Goal: Answer question/provide support: Share knowledge or assist other users

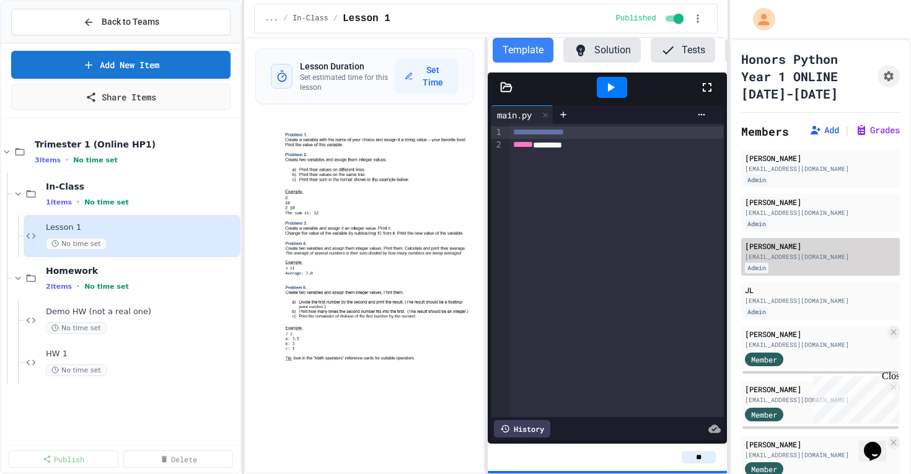
click at [754, 265] on div "Admin" at bounding box center [757, 268] width 24 height 11
click at [880, 80] on button "Assignment Settings" at bounding box center [888, 76] width 22 height 22
click at [264, 28] on div "... / In-Class / Lesson 1 Published" at bounding box center [485, 19] width 463 height 30
click at [274, 19] on span "..." at bounding box center [272, 19] width 14 height 10
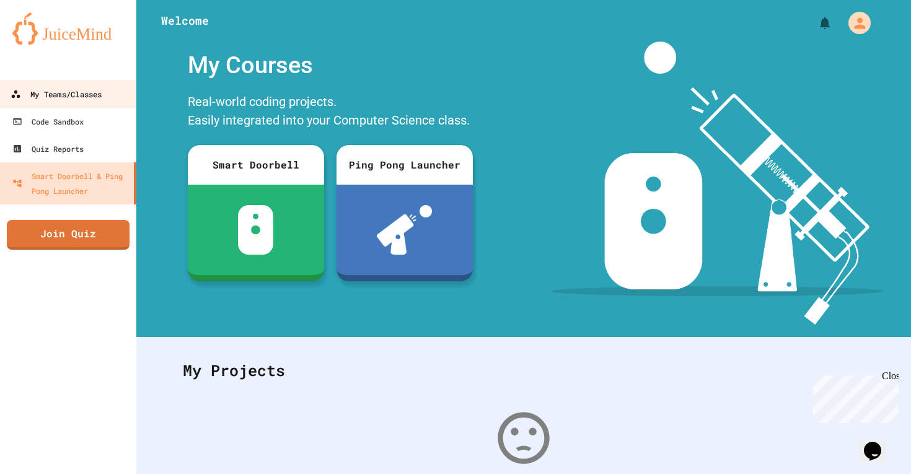
click at [89, 85] on link "My Teams/Classes" at bounding box center [68, 94] width 141 height 28
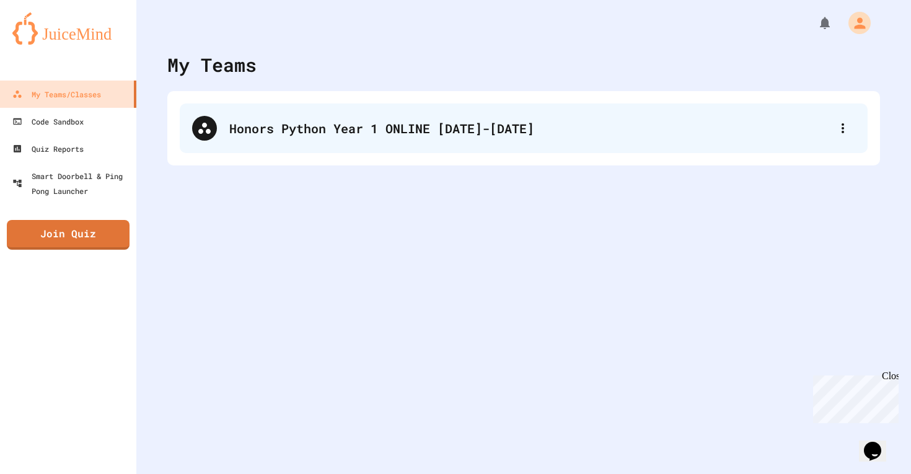
click at [304, 143] on div "Honors Python Year 1 ONLINE [DATE]-[DATE]" at bounding box center [524, 128] width 688 height 50
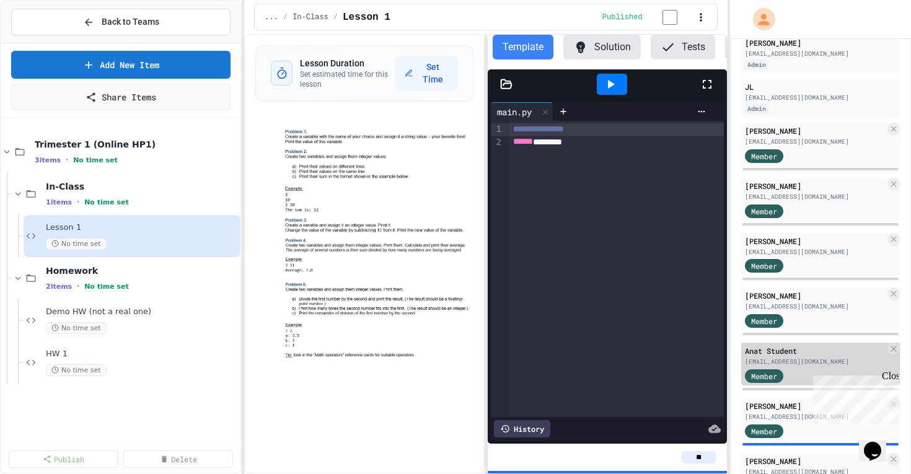
scroll to position [256, 0]
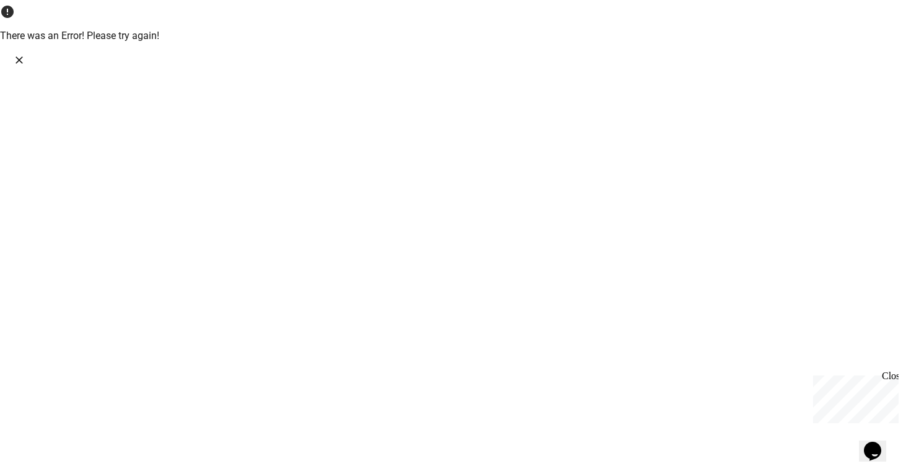
click at [23, 56] on icon "Close" at bounding box center [18, 59] width 7 height 7
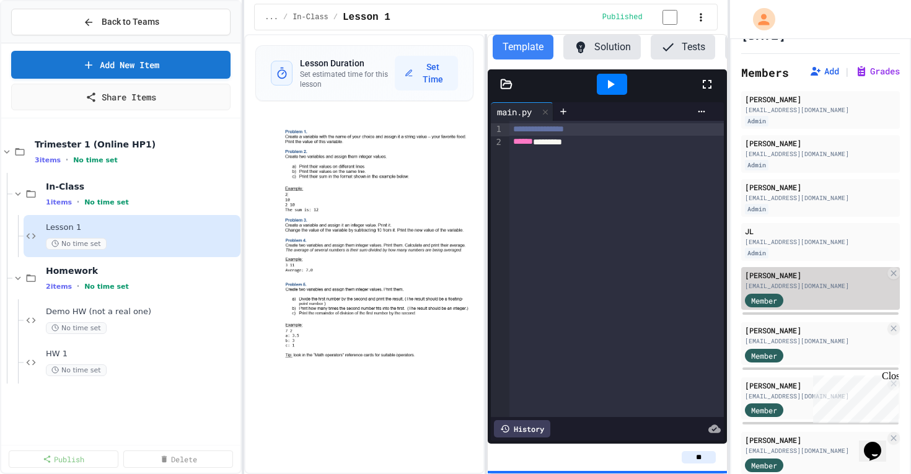
scroll to position [61, 0]
click at [751, 287] on div "[EMAIL_ADDRESS][DOMAIN_NAME]" at bounding box center [815, 283] width 140 height 9
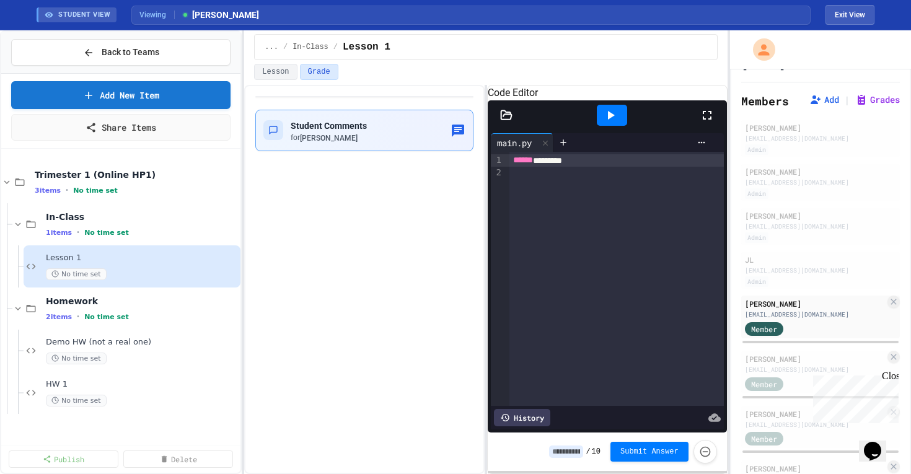
click at [349, 122] on span "Student Comments" at bounding box center [329, 126] width 76 height 10
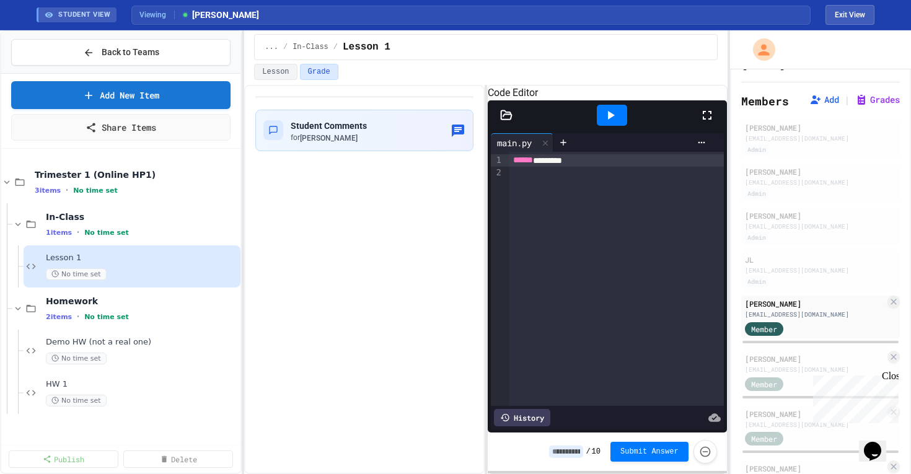
click at [297, 115] on div "Student Comments for Ben Arslan" at bounding box center [364, 131] width 218 height 42
click at [58, 17] on div "STUDENT VIEW" at bounding box center [77, 14] width 80 height 15
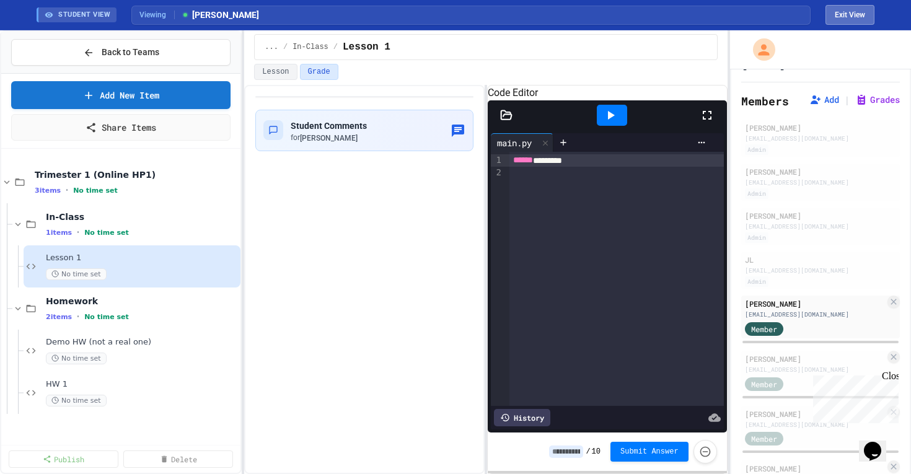
click at [858, 17] on button "Exit View" at bounding box center [849, 15] width 49 height 20
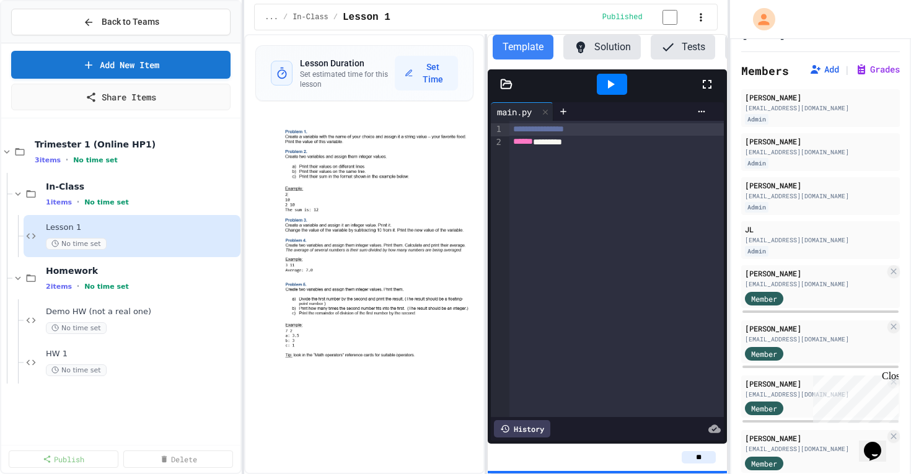
click at [612, 54] on button "Solution" at bounding box center [601, 47] width 77 height 25
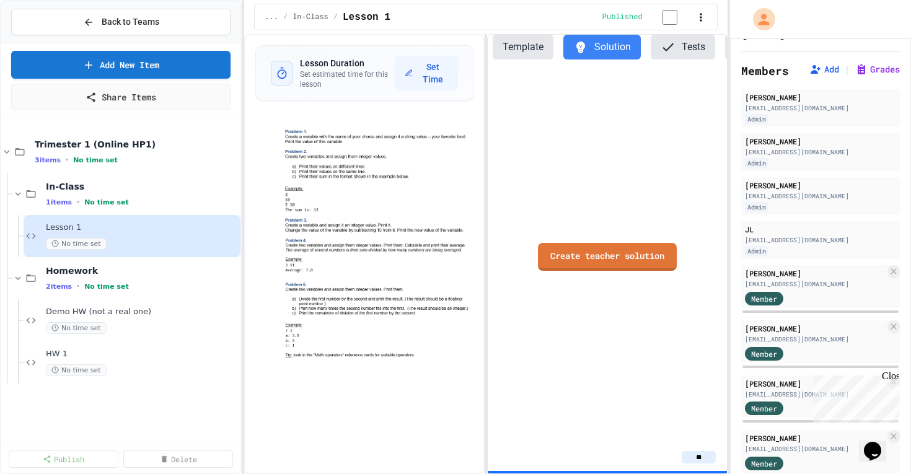
click at [522, 44] on button "Template" at bounding box center [522, 47] width 61 height 25
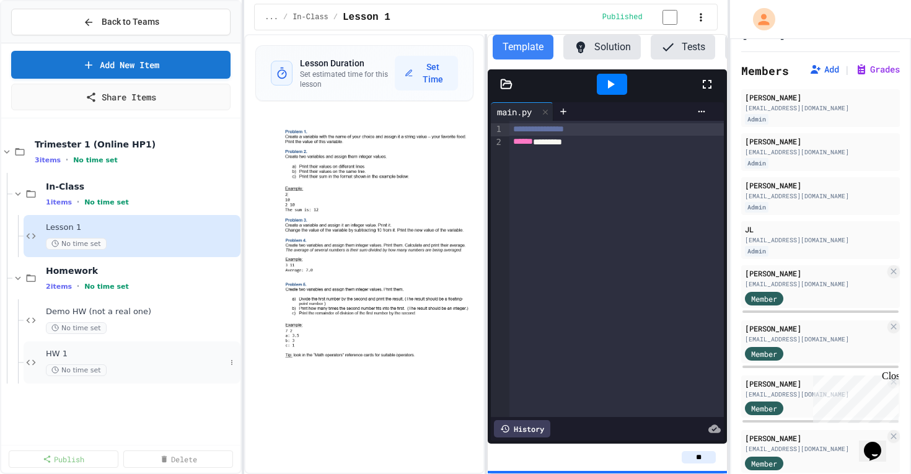
click at [133, 370] on div "No time set" at bounding box center [136, 370] width 180 height 12
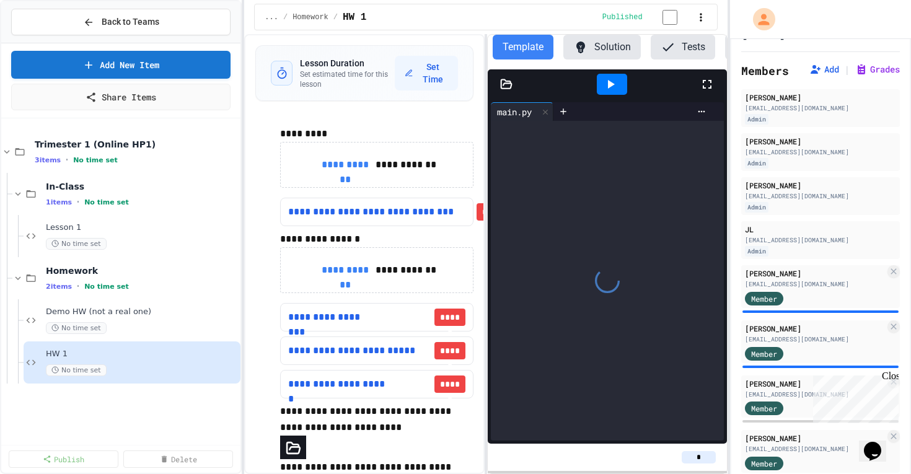
click at [606, 48] on button "Solution" at bounding box center [601, 47] width 77 height 25
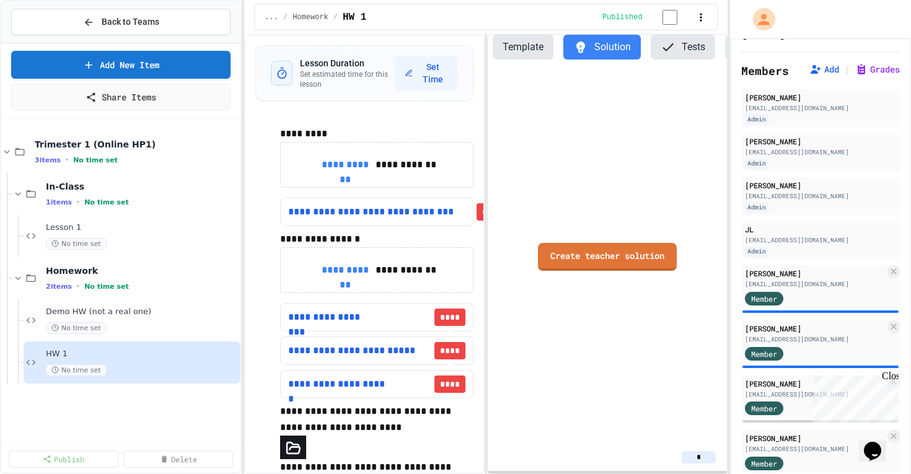
click at [517, 58] on button "Template" at bounding box center [522, 47] width 61 height 25
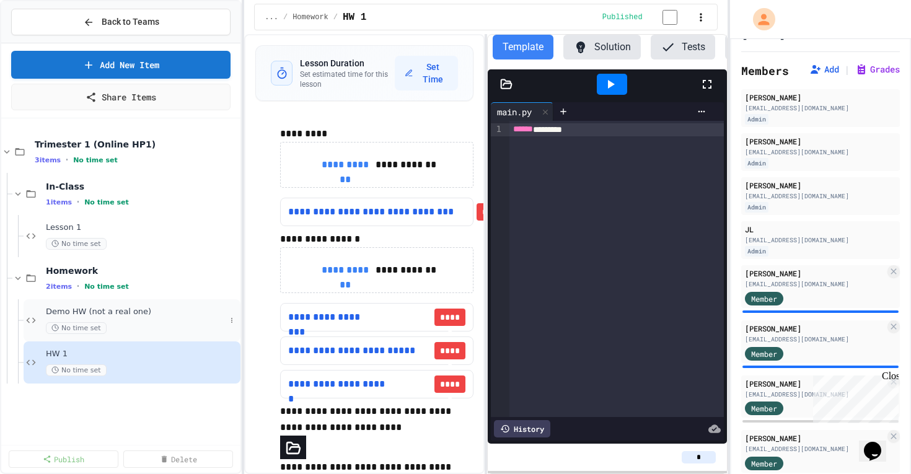
click at [76, 307] on span "Demo HW (not a real one)" at bounding box center [136, 312] width 180 height 11
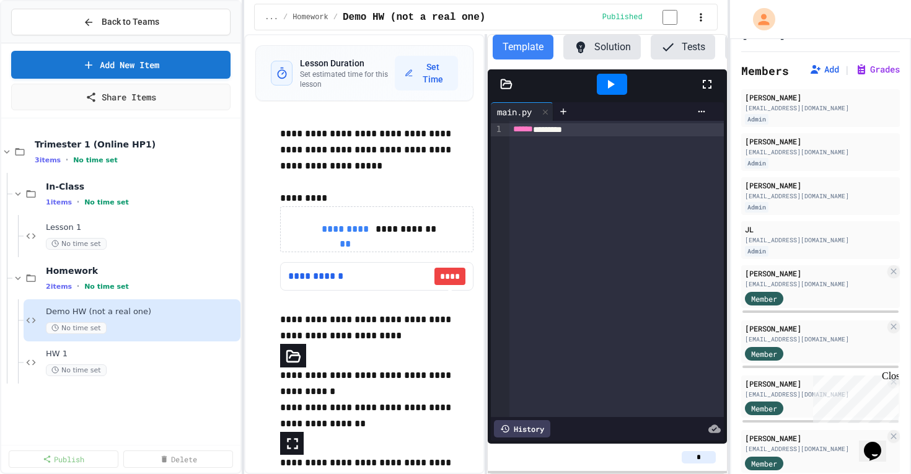
click at [800, 317] on div "Anat Dubinsky anatdubinsky@gmail.com Admin Eric Guo eriyg2008@gmail.com Admin E…" at bounding box center [820, 366] width 159 height 554
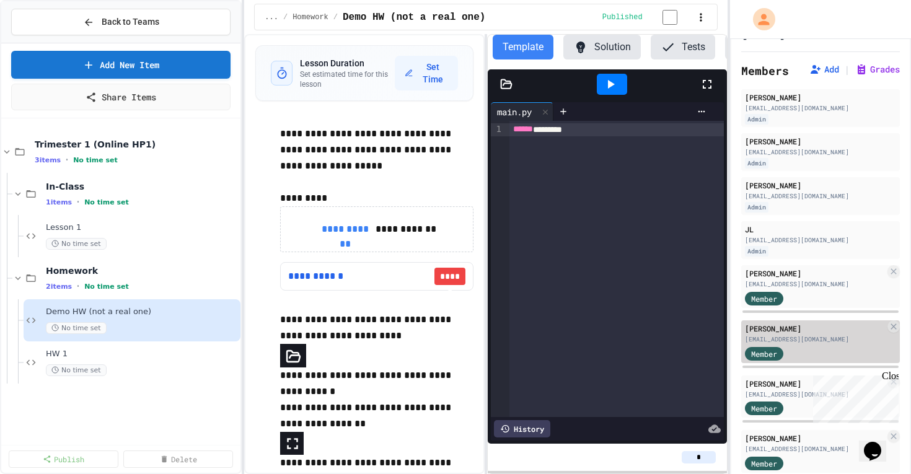
click at [792, 348] on div "Member" at bounding box center [776, 352] width 62 height 15
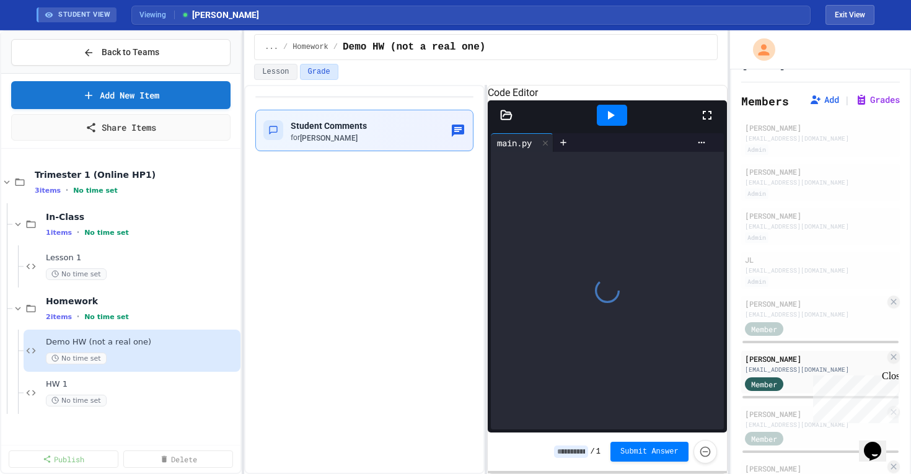
click at [364, 129] on span "Student Comments" at bounding box center [329, 126] width 76 height 10
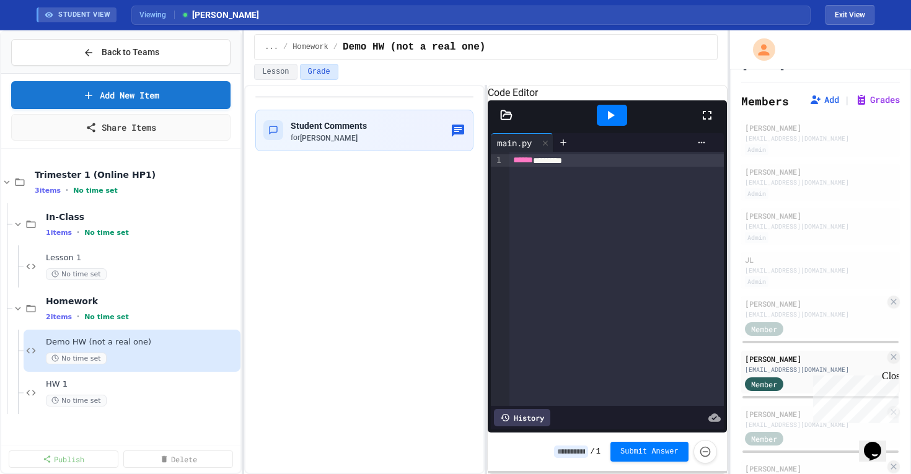
click at [129, 230] on div "1 items • No time set" at bounding box center [136, 232] width 180 height 10
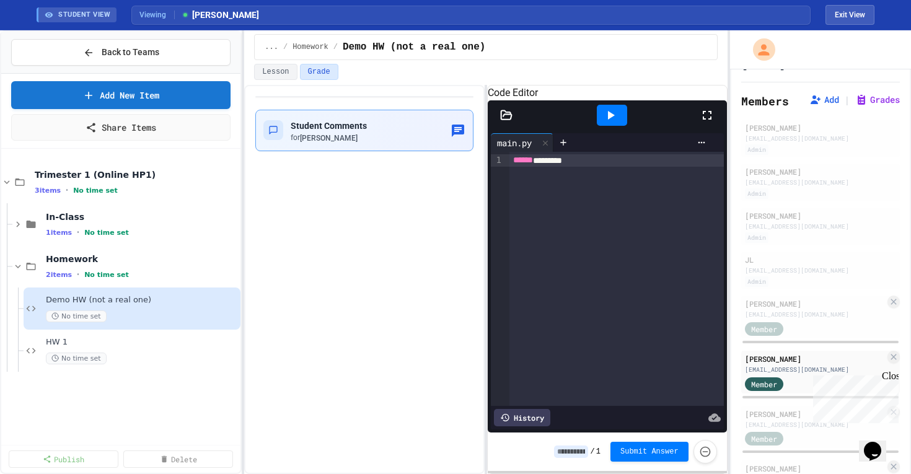
click at [336, 133] on div "for SHIH LING CHEN" at bounding box center [329, 138] width 76 height 11
click at [836, 11] on button "Exit View" at bounding box center [849, 15] width 49 height 20
